Goal: Information Seeking & Learning: Learn about a topic

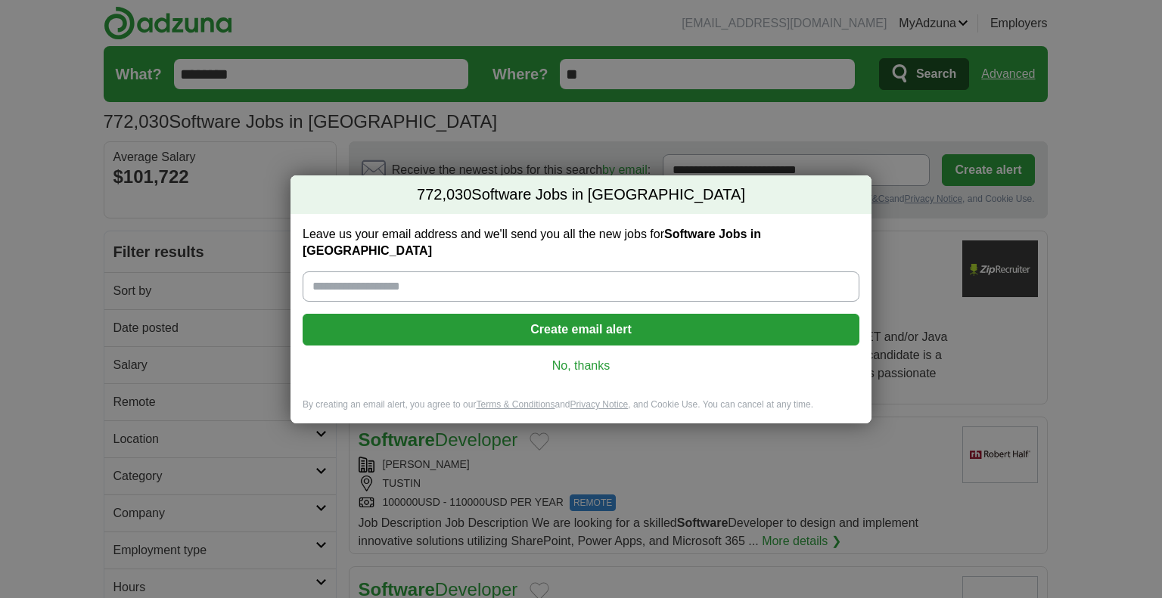
click at [565, 359] on link "No, thanks" at bounding box center [581, 366] width 532 height 17
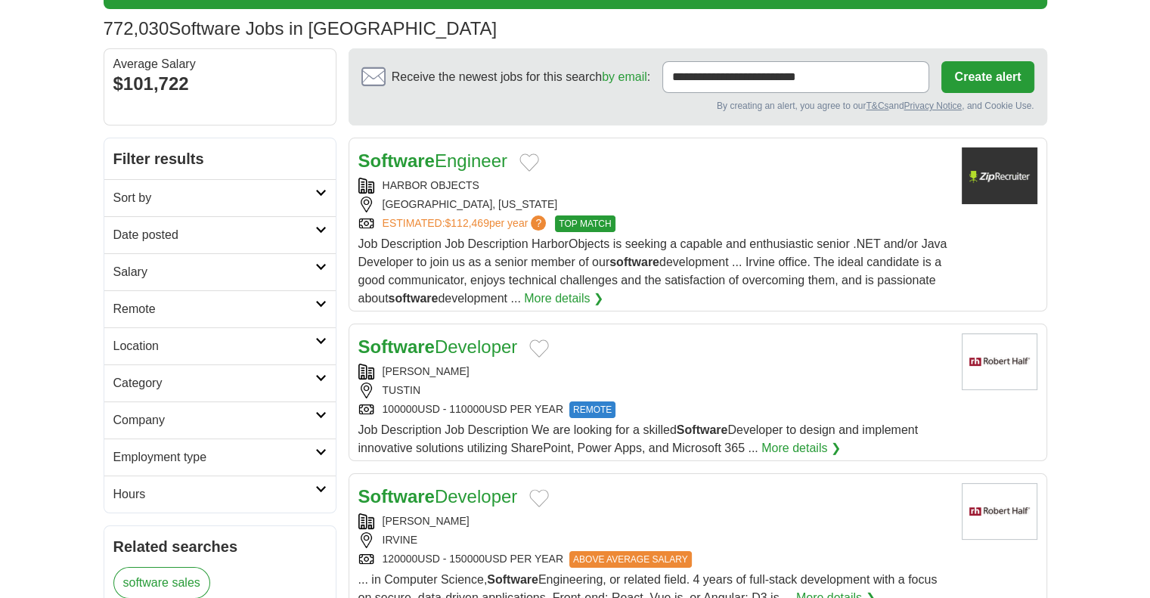
scroll to position [92, 0]
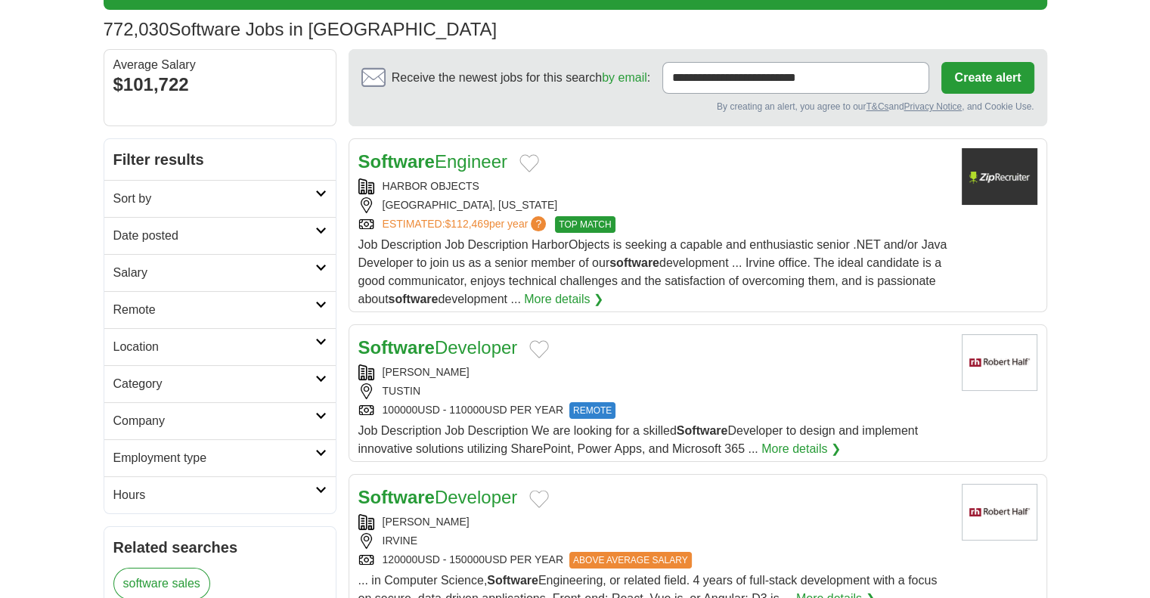
click at [439, 541] on div "IRVINE" at bounding box center [653, 541] width 591 height 16
click at [175, 381] on h2 "Category" at bounding box center [214, 384] width 202 height 18
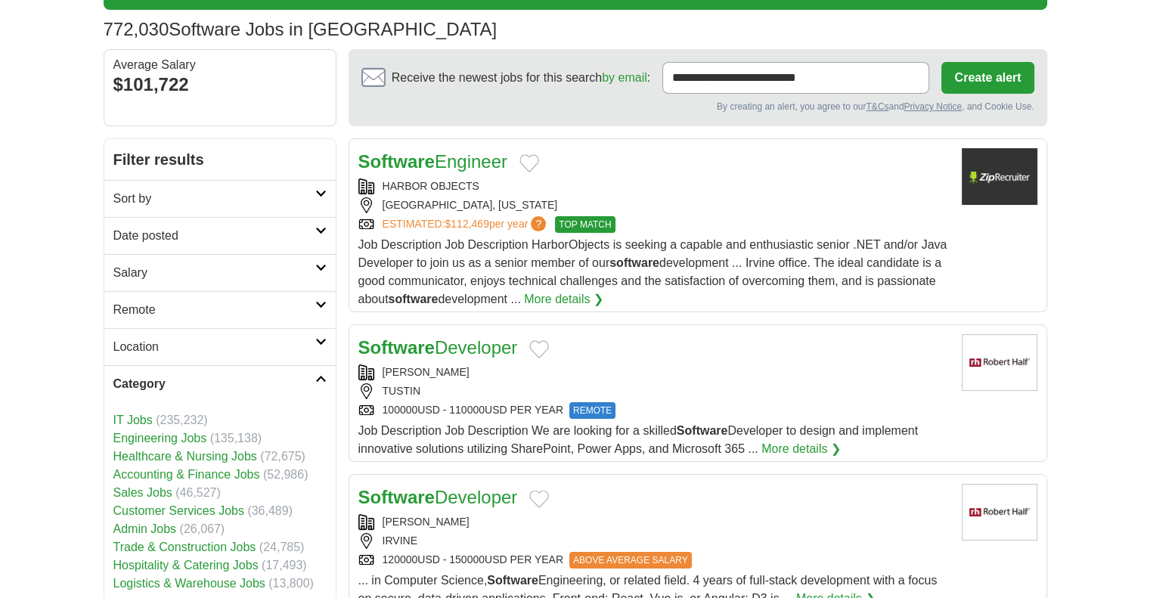
click at [175, 381] on h2 "Category" at bounding box center [214, 384] width 202 height 18
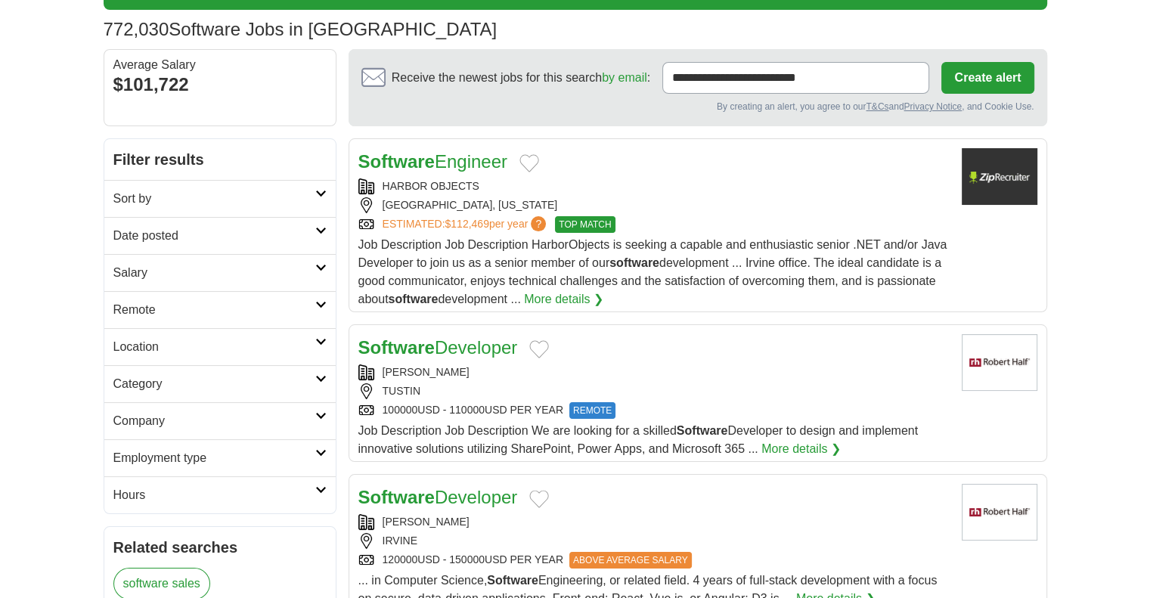
click at [169, 421] on h2 "Company" at bounding box center [214, 421] width 202 height 18
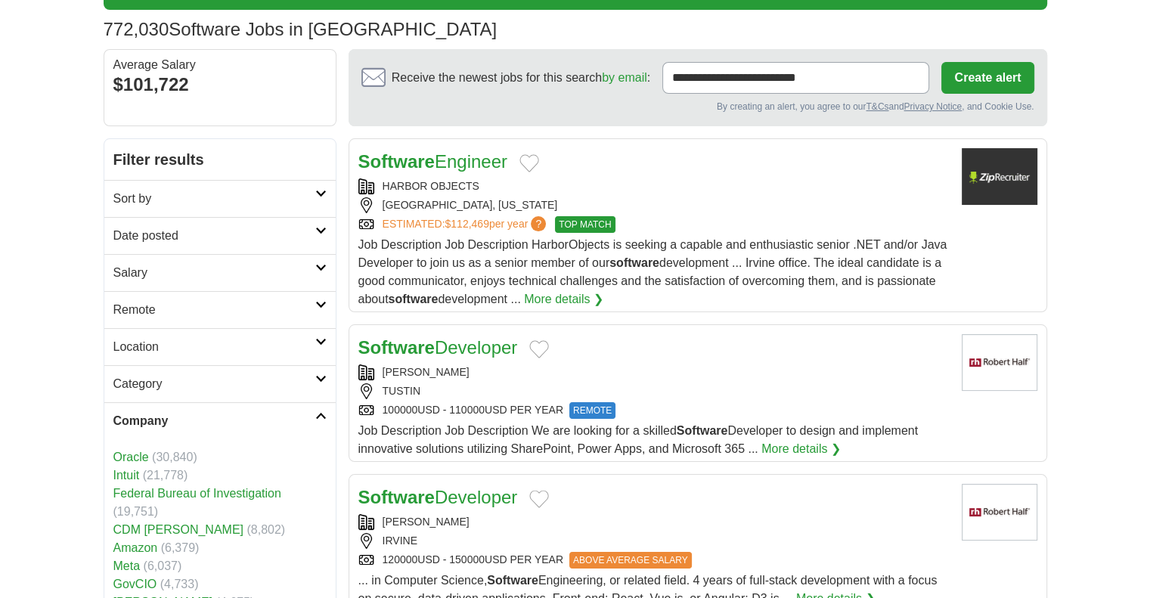
click at [169, 421] on h2 "Company" at bounding box center [214, 421] width 202 height 18
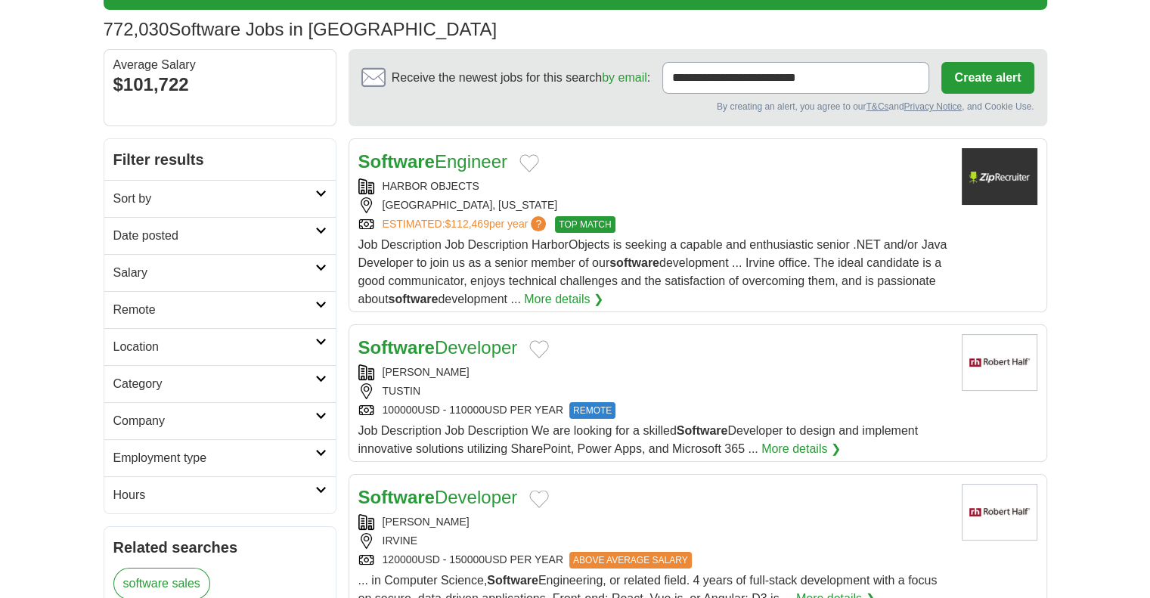
click at [167, 456] on h2 "Employment type" at bounding box center [214, 458] width 202 height 18
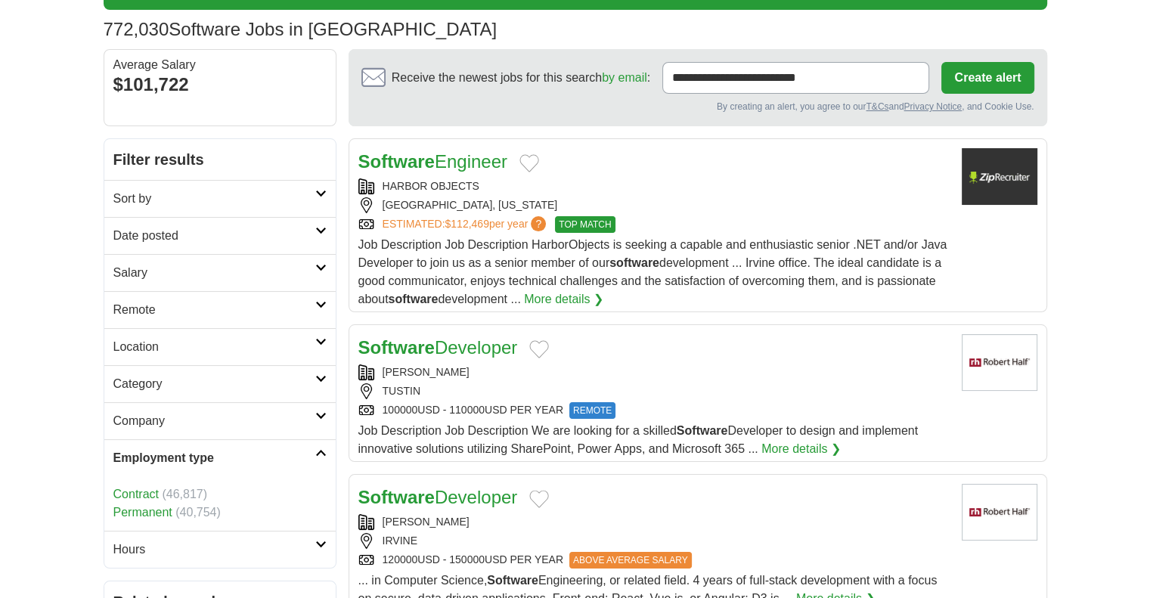
click at [139, 490] on link "Contract" at bounding box center [135, 494] width 45 height 13
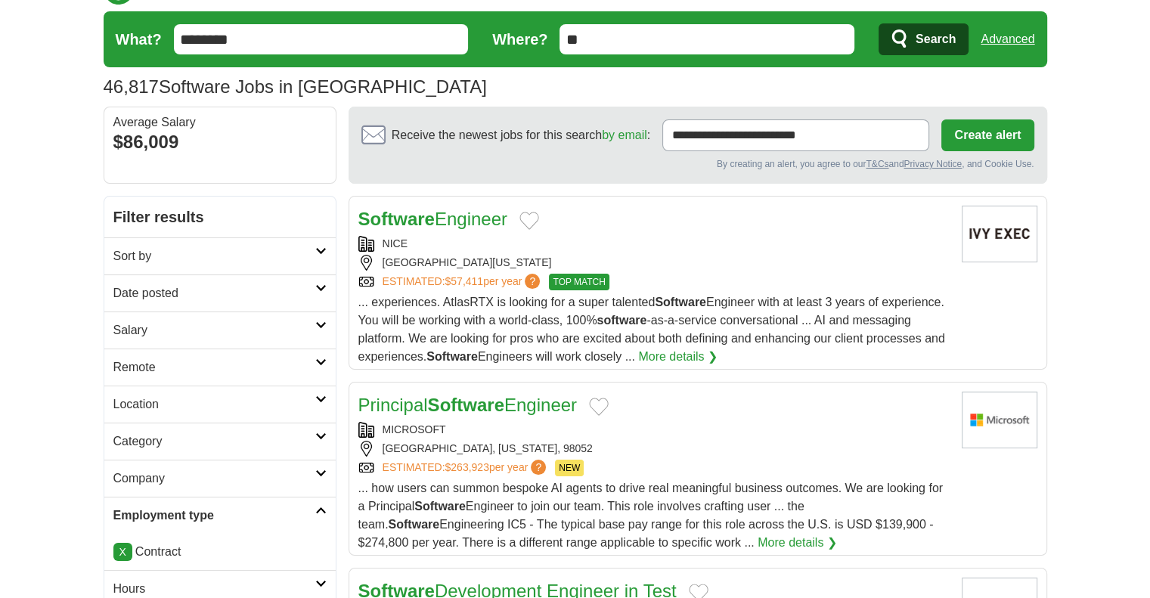
scroll to position [39, 0]
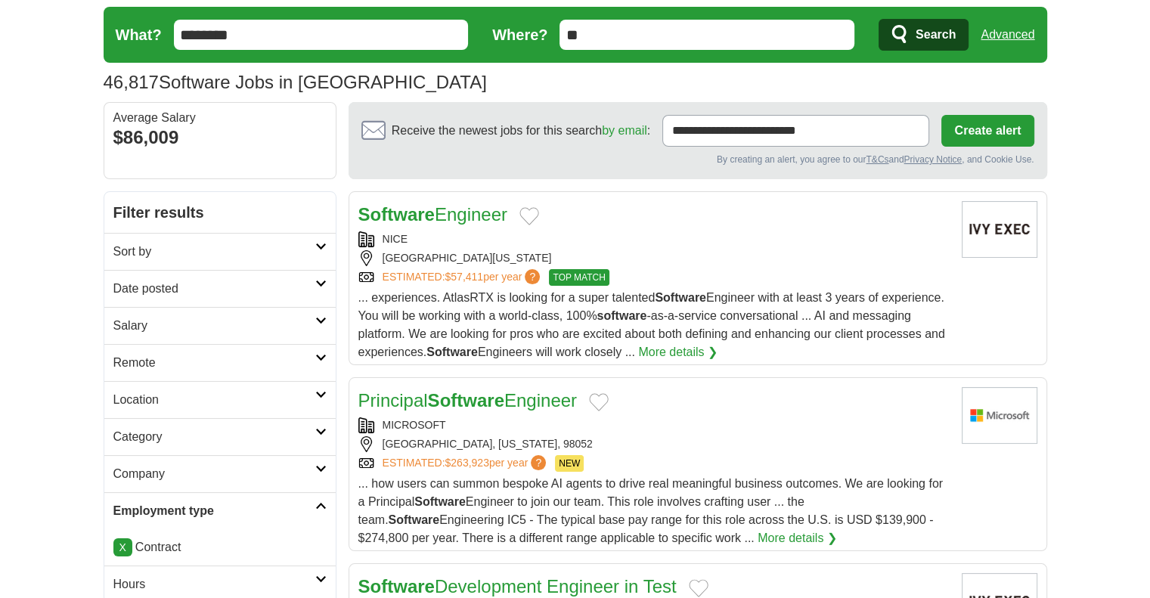
click at [429, 217] on strong "Software" at bounding box center [396, 214] width 76 height 20
click at [481, 240] on div "NICE" at bounding box center [653, 239] width 591 height 16
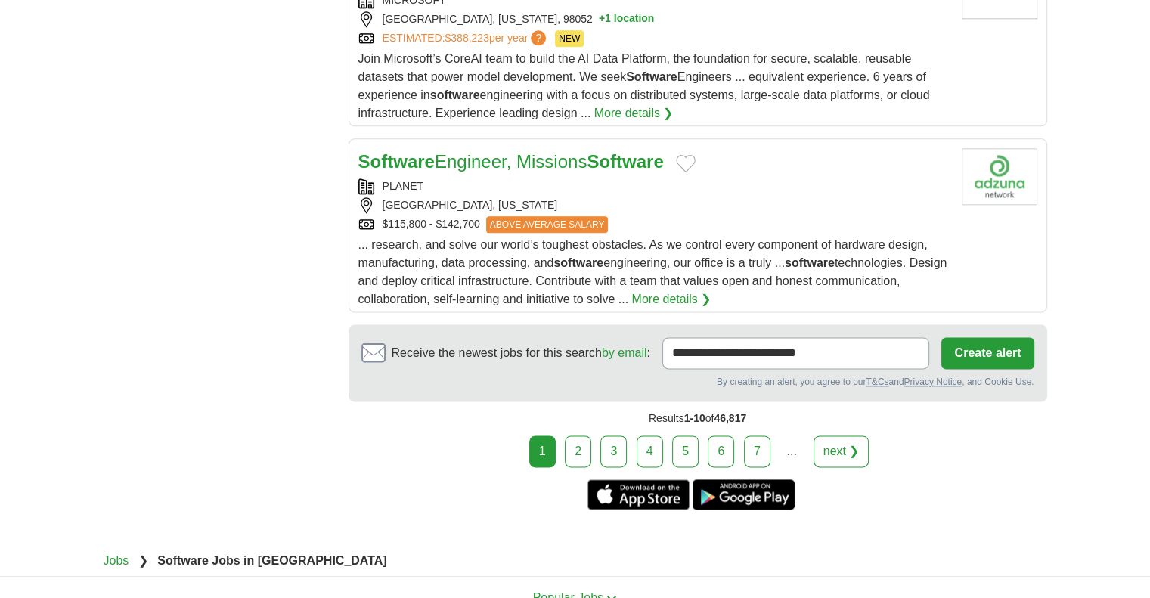
scroll to position [1884, 0]
